Goal: Transaction & Acquisition: Purchase product/service

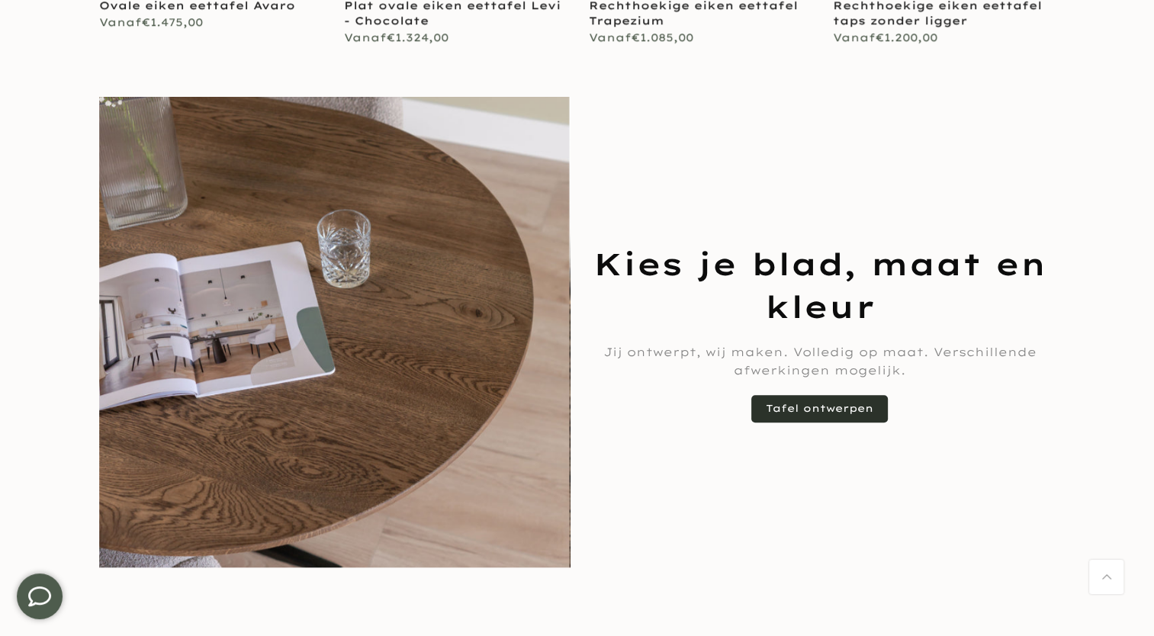
scroll to position [1091, 0]
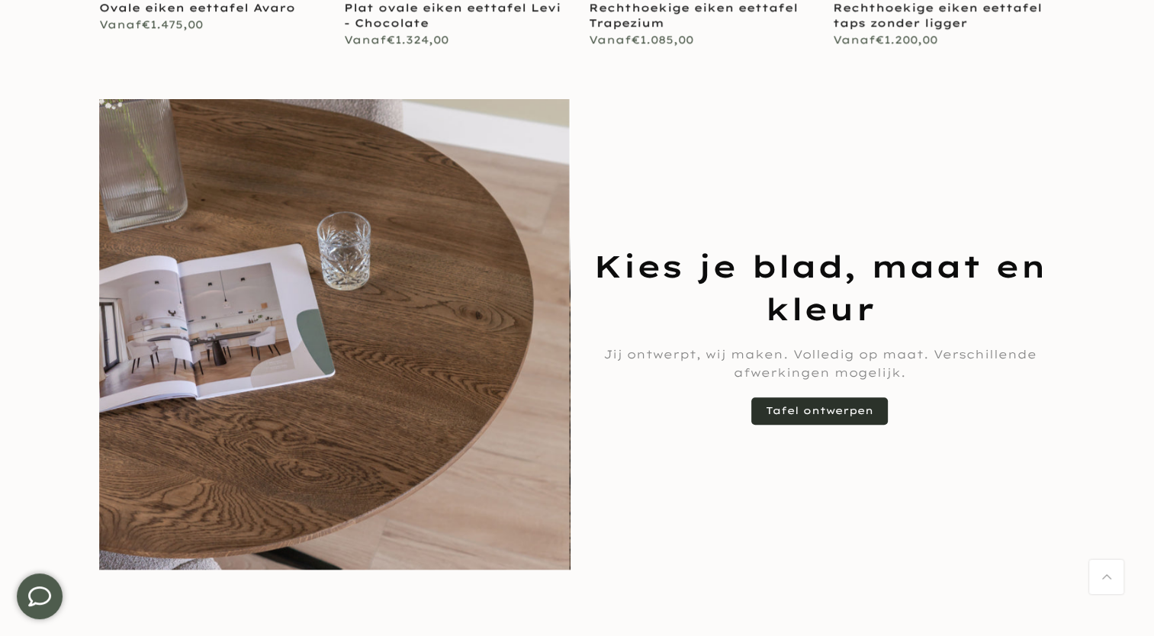
click at [753, 410] on link "Tafel ontwerpen" at bounding box center [819, 410] width 137 height 27
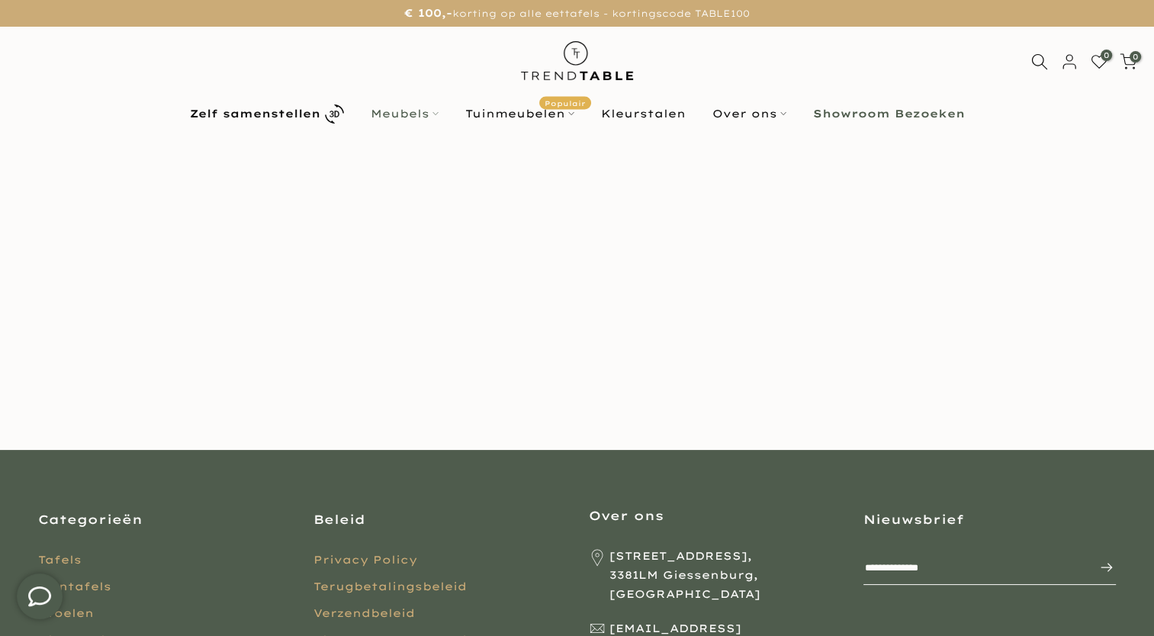
click at [420, 114] on link "Meubels" at bounding box center [404, 113] width 95 height 18
